Goal: Find contact information: Find contact information

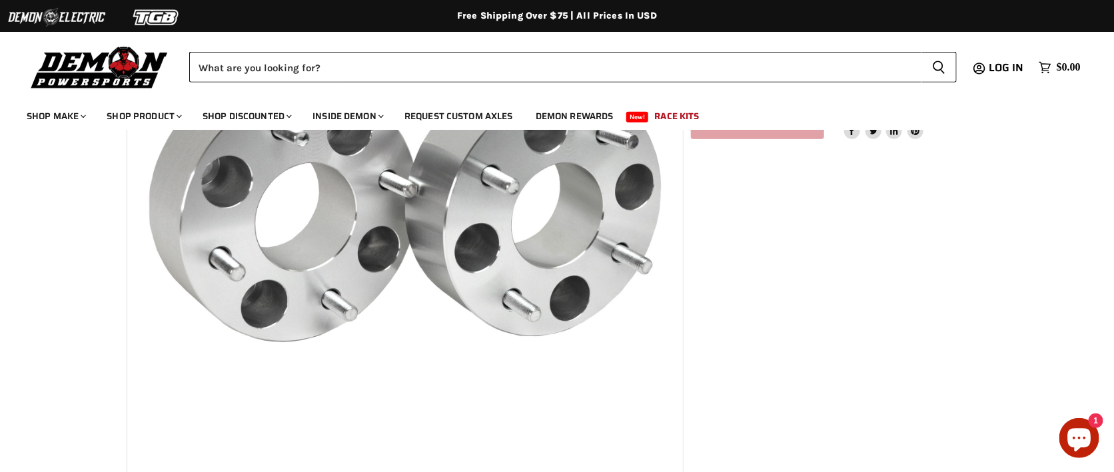
select select "******"
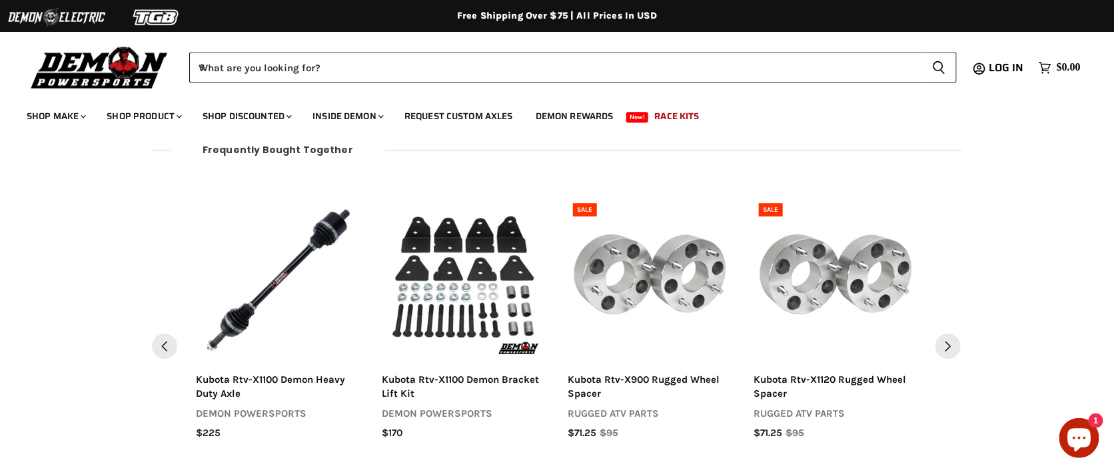
drag, startPoint x: 1121, startPoint y: 154, endPoint x: 1013, endPoint y: 614, distance: 472.8
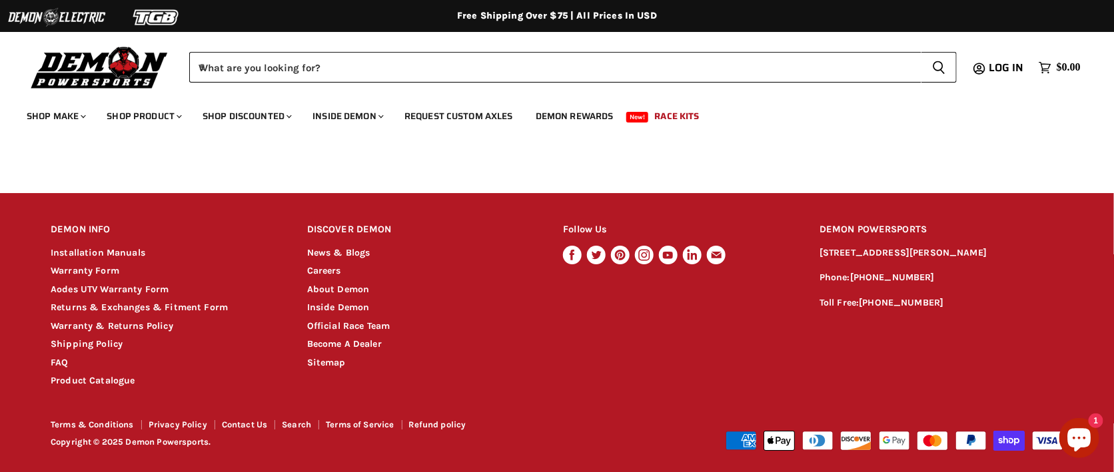
scroll to position [1956, 0]
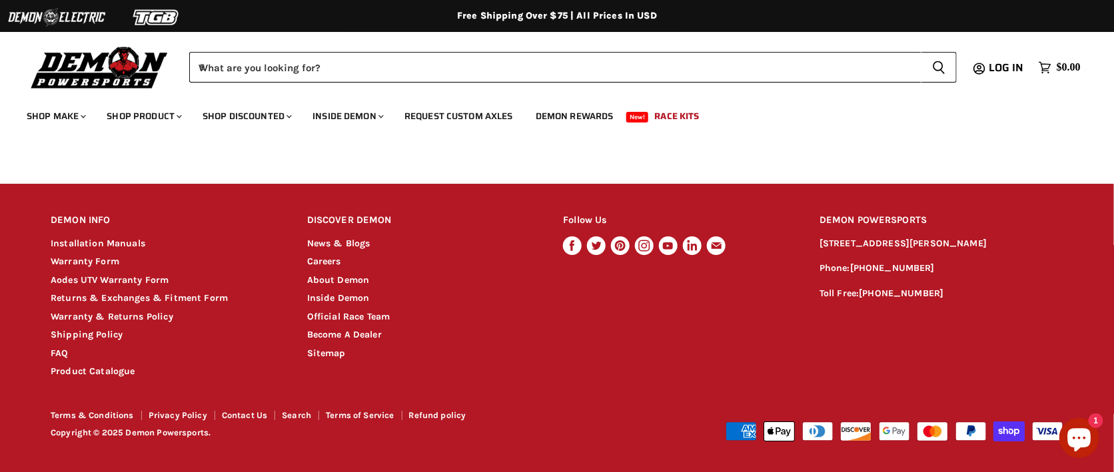
click at [945, 276] on p "Phone: [PHONE_NUMBER]" at bounding box center [941, 268] width 244 height 15
drag, startPoint x: 950, startPoint y: 311, endPoint x: 909, endPoint y: 282, distance: 50.1
click at [865, 302] on p "Toll Free: [PHONE_NUMBER]" at bounding box center [941, 293] width 244 height 15
copy p ": [PHONE_NUMBER]"
drag, startPoint x: 937, startPoint y: 274, endPoint x: 849, endPoint y: 282, distance: 88.2
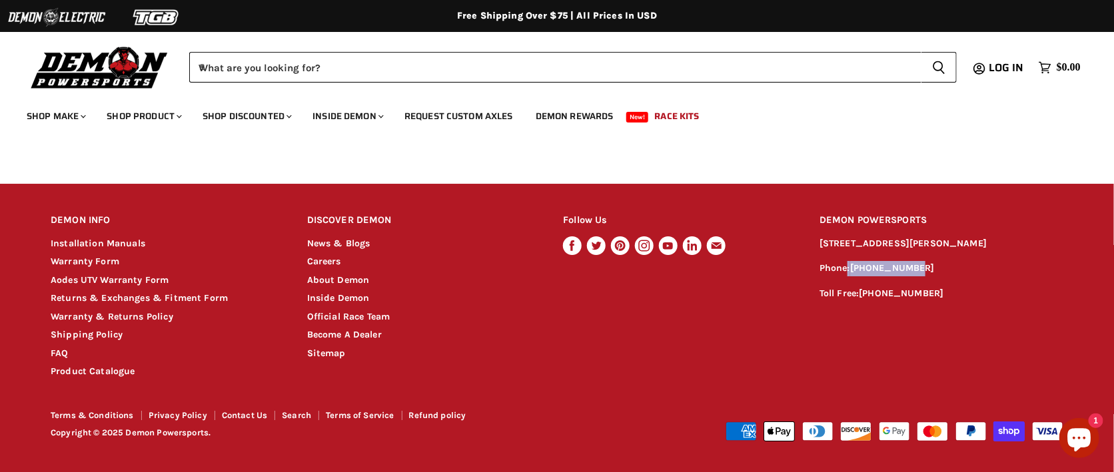
click at [849, 276] on p "Phone: [PHONE_NUMBER]" at bounding box center [941, 268] width 244 height 15
click at [931, 274] on p "Phone: [PHONE_NUMBER]" at bounding box center [941, 268] width 244 height 15
click at [925, 276] on p "Phone: [PHONE_NUMBER]" at bounding box center [941, 268] width 244 height 15
copy p "[PHONE_NUMBER]"
drag, startPoint x: 923, startPoint y: 279, endPoint x: 851, endPoint y: 279, distance: 71.9
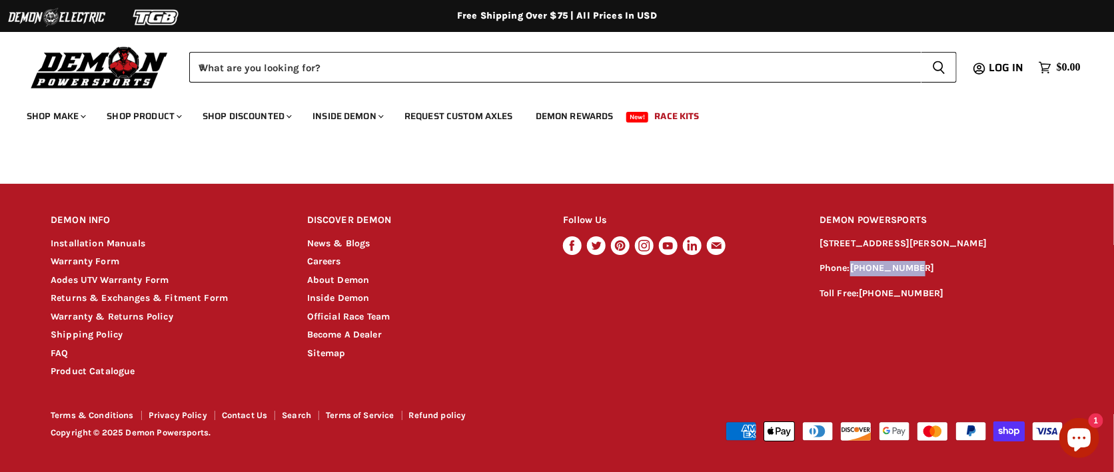
click at [851, 276] on p "Phone: [PHONE_NUMBER]" at bounding box center [941, 268] width 244 height 15
